Goal: Transaction & Acquisition: Purchase product/service

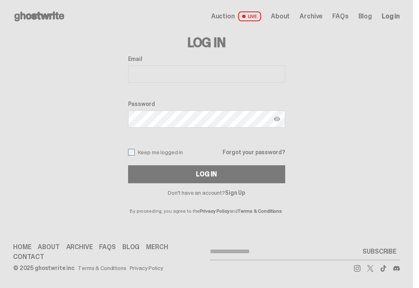
click at [236, 194] on link "Sign Up" at bounding box center [235, 192] width 20 height 7
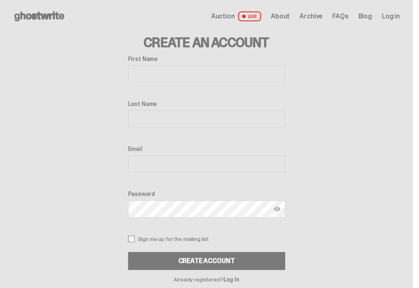
click at [204, 72] on input "First Name" at bounding box center [206, 73] width 157 height 17
click at [211, 74] on input "First Name" at bounding box center [206, 73] width 157 height 17
click at [204, 70] on input "*" at bounding box center [206, 73] width 157 height 17
type input "*****"
click at [241, 119] on input "Last Name" at bounding box center [206, 118] width 157 height 17
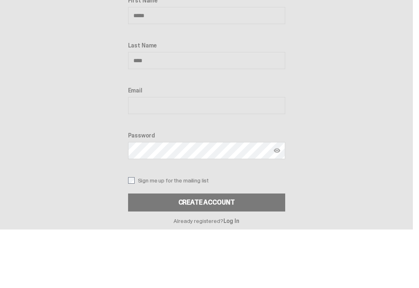
type input "****"
click at [200, 155] on input "Email" at bounding box center [206, 163] width 157 height 17
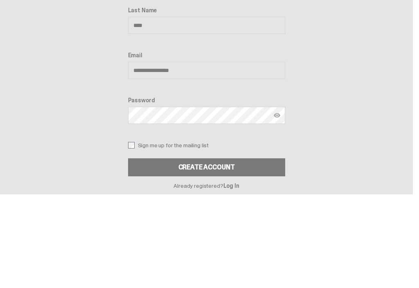
type input "**********"
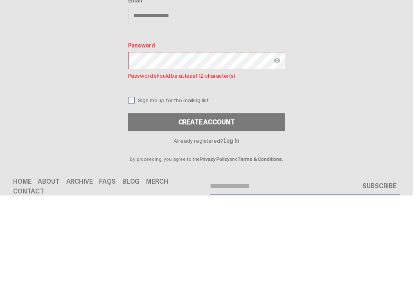
scroll to position [83, 0]
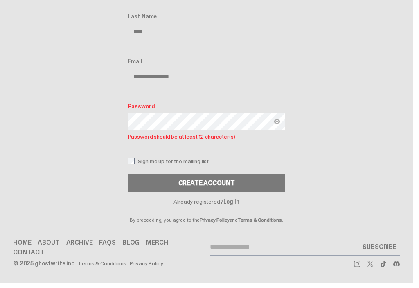
click at [132, 167] on div "**********" at bounding box center [206, 85] width 157 height 224
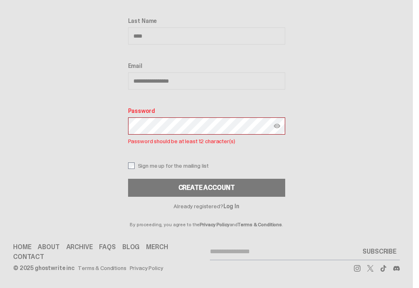
click at [212, 190] on div "Create Account" at bounding box center [206, 187] width 56 height 7
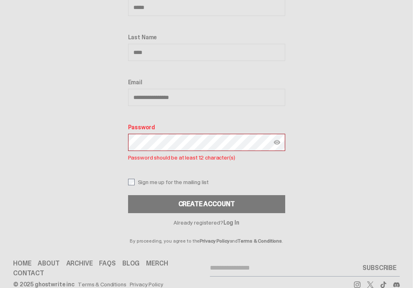
click at [227, 206] on button "CREATE ACCOUNT" at bounding box center [206, 204] width 157 height 18
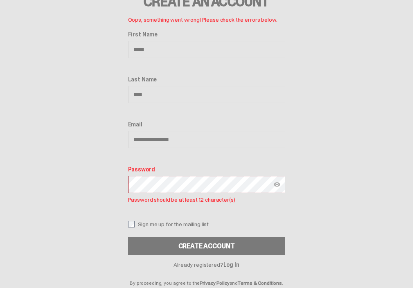
scroll to position [0, 0]
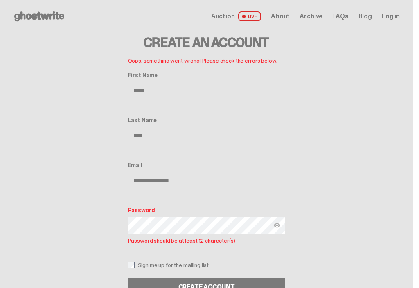
click at [278, 225] on img at bounding box center [276, 225] width 7 height 7
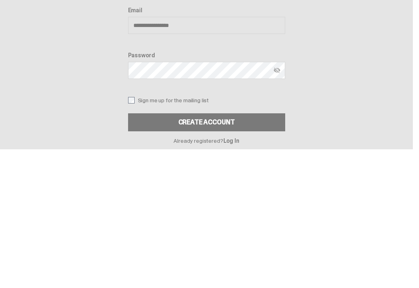
scroll to position [73, 0]
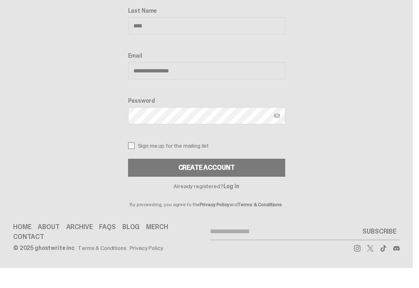
click at [225, 179] on button "CREATE ACCOUNT" at bounding box center [206, 188] width 157 height 18
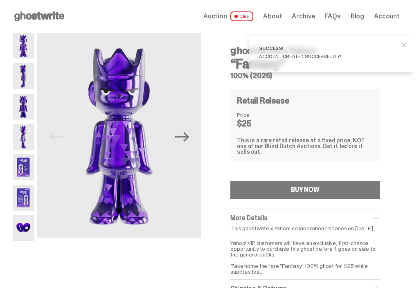
click at [408, 46] on span "close" at bounding box center [403, 45] width 8 height 8
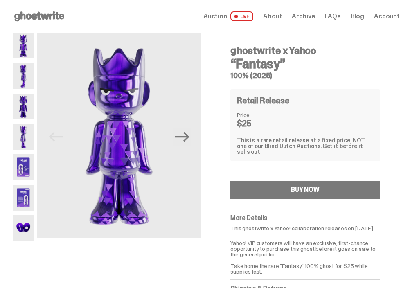
click at [23, 141] on img at bounding box center [23, 137] width 21 height 26
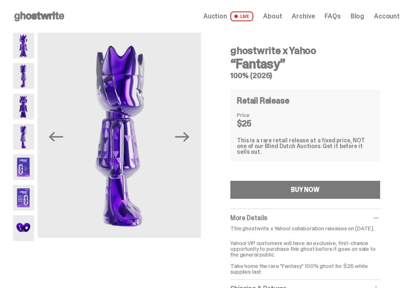
click at [29, 198] on img at bounding box center [23, 198] width 21 height 26
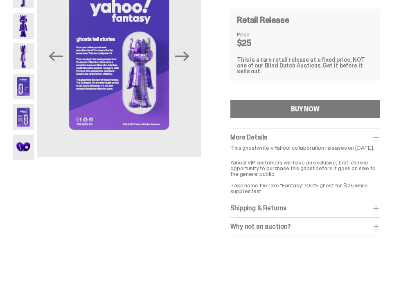
scroll to position [81, 0]
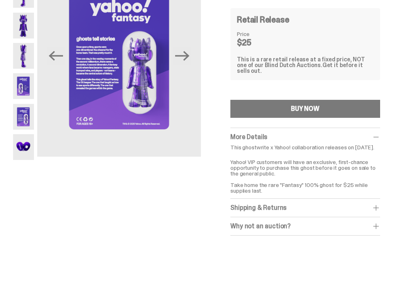
click at [314, 105] on div "BUY NOW" at bounding box center [305, 108] width 29 height 7
